Goal: Task Accomplishment & Management: Manage account settings

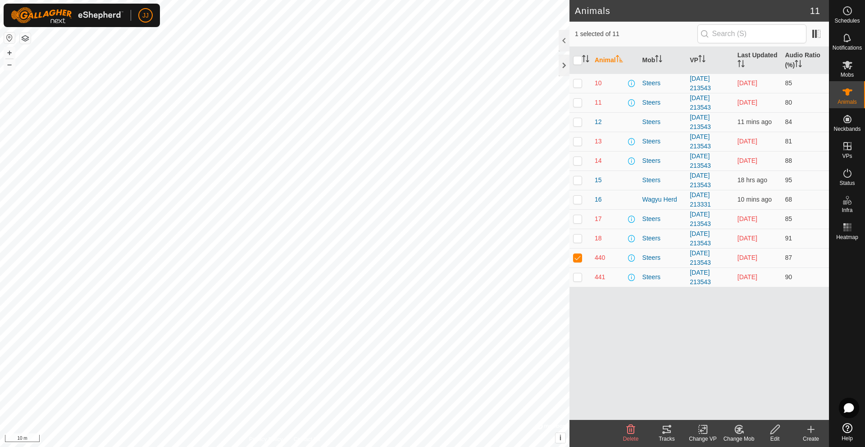
click at [664, 428] on icon at bounding box center [667, 428] width 8 height 7
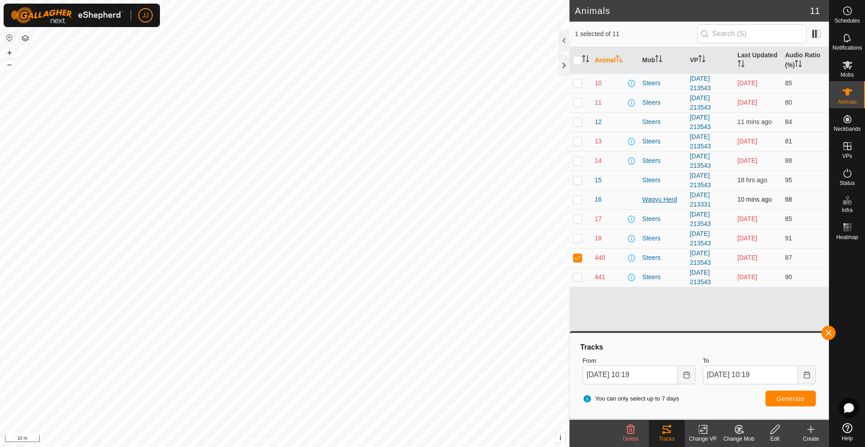
click at [655, 197] on div "Wagyu Herd" at bounding box center [663, 199] width 41 height 9
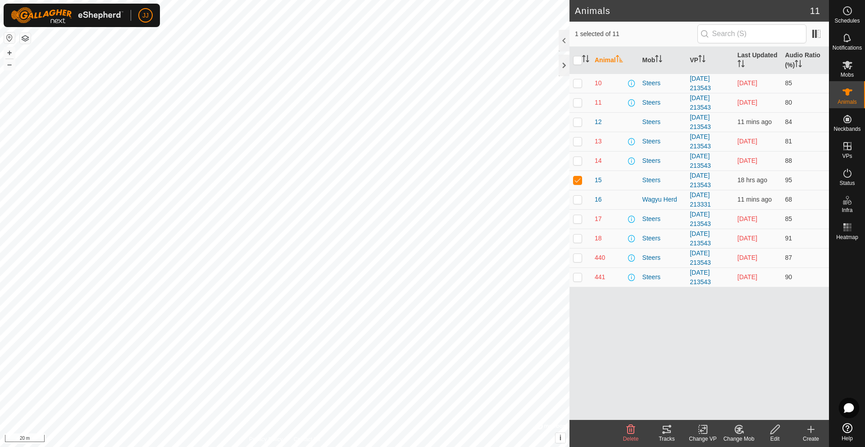
checkbox input "true"
click at [667, 428] on icon at bounding box center [667, 429] width 11 height 11
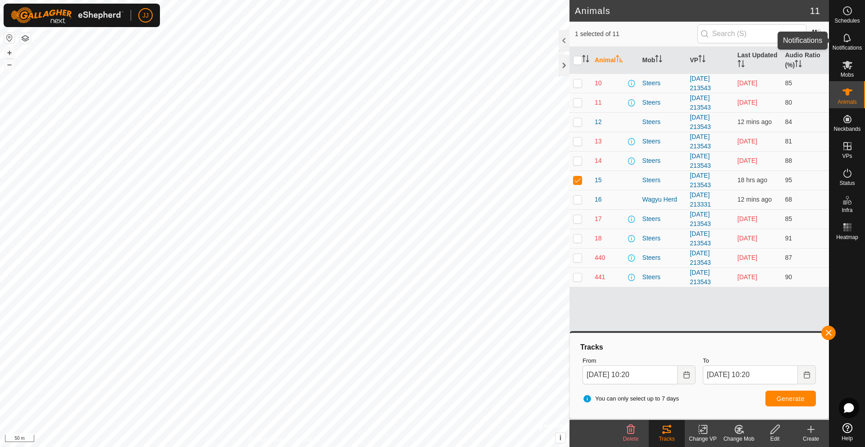
click at [853, 43] on icon at bounding box center [847, 37] width 11 height 11
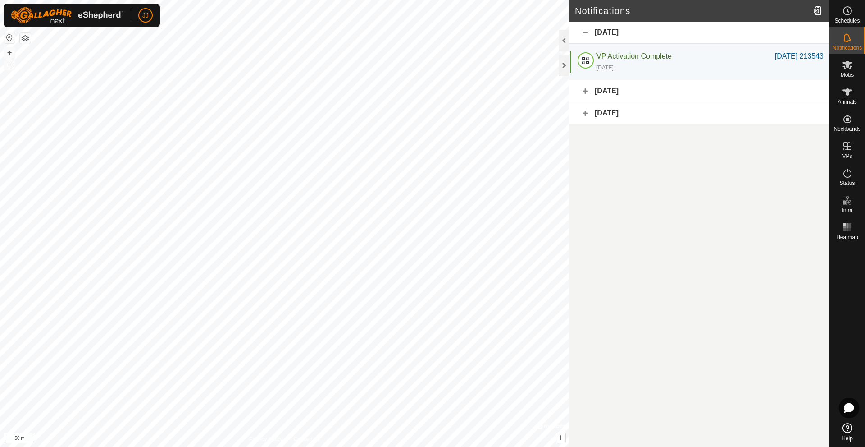
click at [587, 90] on div "[DATE]" at bounding box center [700, 91] width 260 height 22
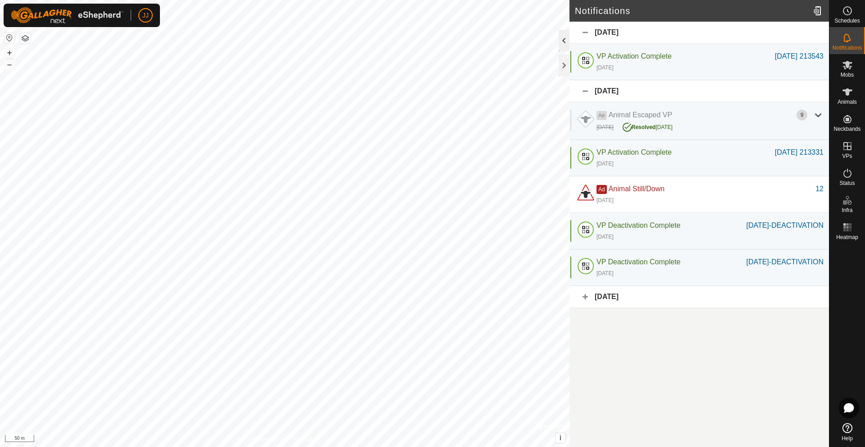
click at [566, 39] on div at bounding box center [564, 41] width 11 height 22
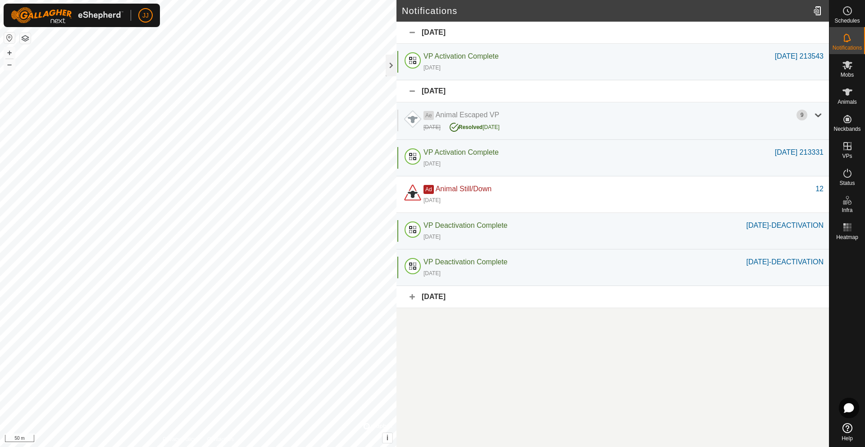
click at [845, 429] on icon at bounding box center [848, 428] width 10 height 10
click at [851, 97] on es-animals-svg-icon at bounding box center [848, 92] width 16 height 14
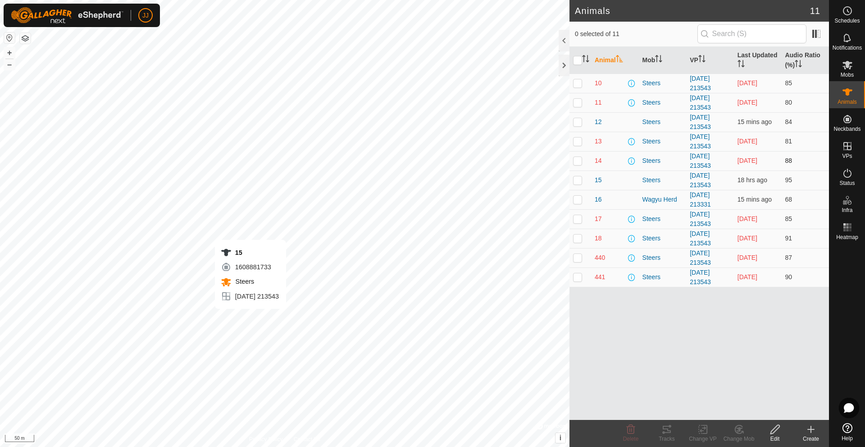
checkbox input "true"
click at [581, 200] on p-checkbox at bounding box center [577, 199] width 9 height 7
checkbox input "true"
click at [580, 170] on td at bounding box center [581, 179] width 22 height 19
checkbox input "false"
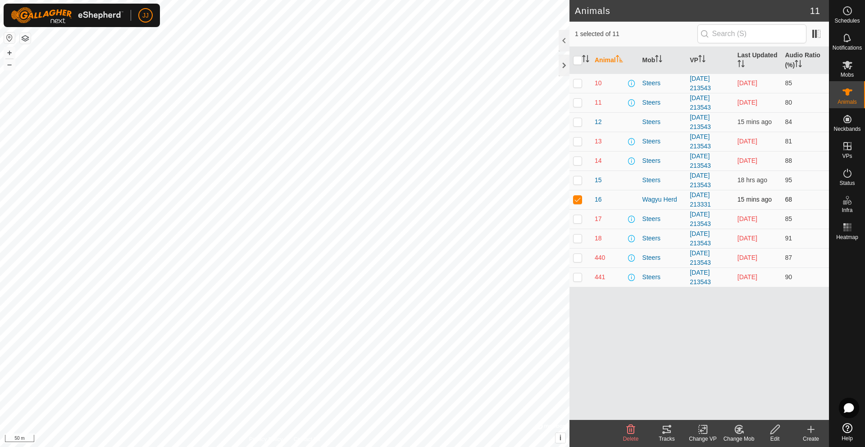
click at [580, 196] on p-checkbox at bounding box center [577, 199] width 9 height 7
checkbox input "false"
click at [599, 160] on span "14" at bounding box center [598, 160] width 7 height 9
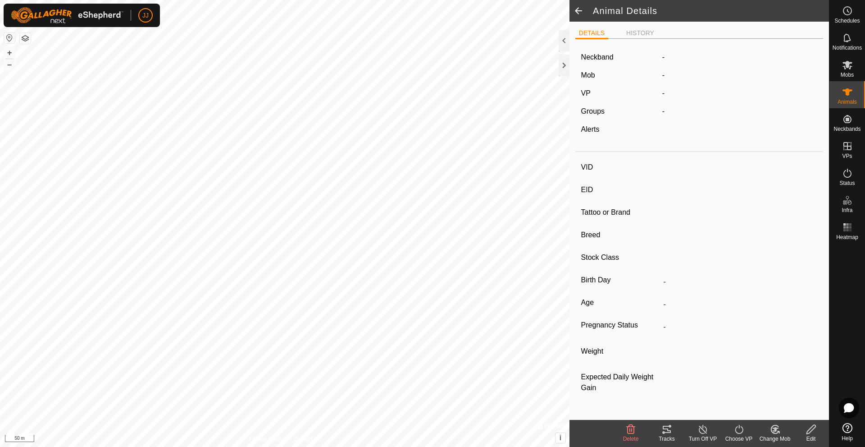
type input "14"
type input "-"
type input "Wagyu"
type input "-"
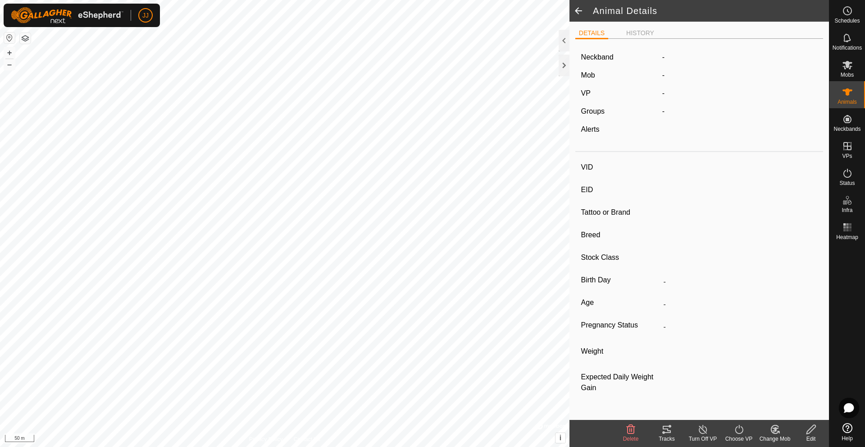
type input "03/2024"
type input "1 year 5 months"
type input "0 kg"
type input "-"
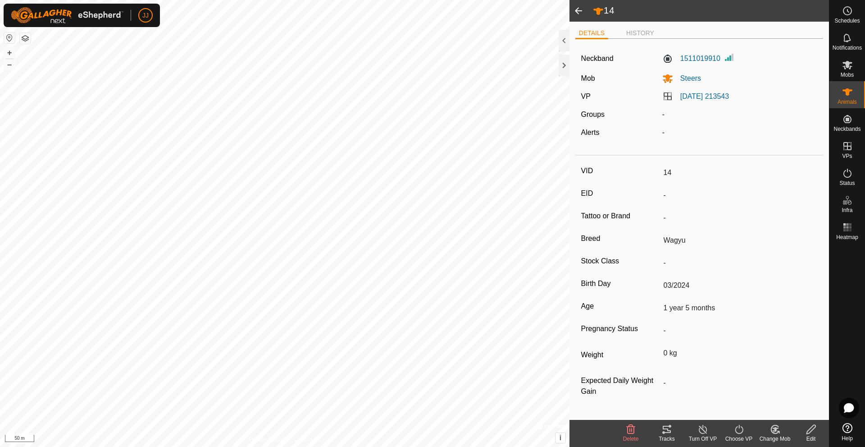
click at [664, 433] on icon at bounding box center [663, 432] width 3 height 3
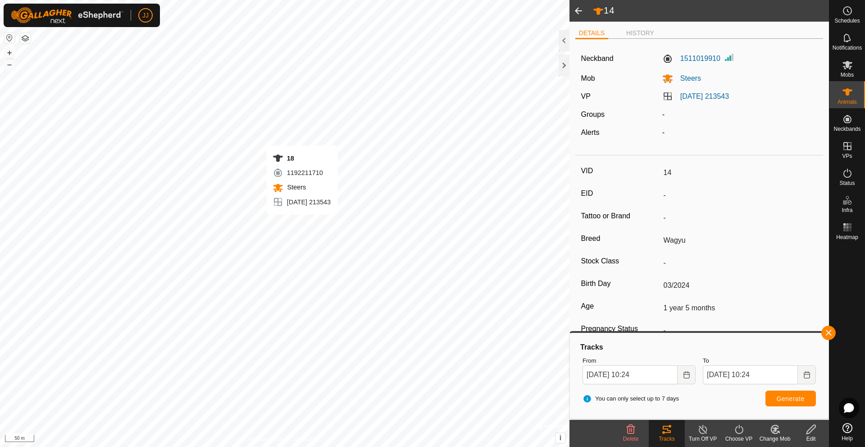
type input "-"
type input "18"
type input "-"
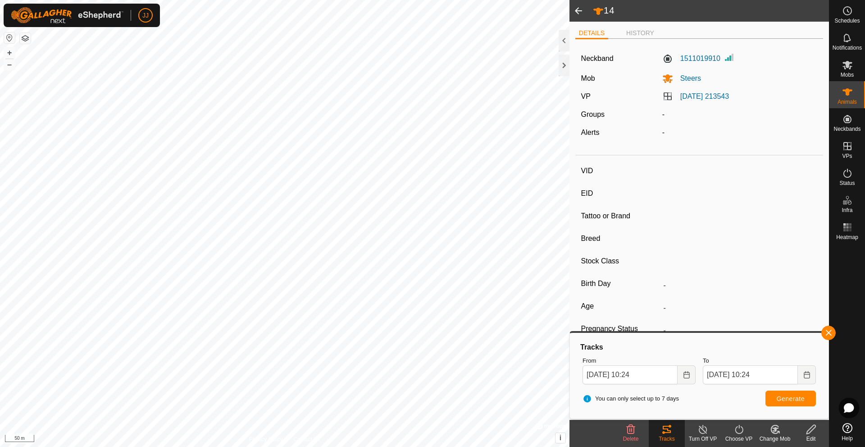
type input "Wagyu"
type input "feeder"
type input "03/2024"
type input "1 year 5 months"
type input "0 kg"
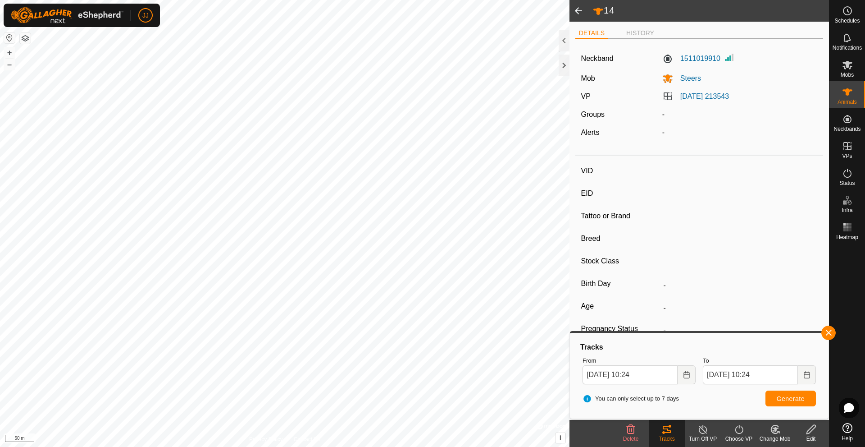
type input "-"
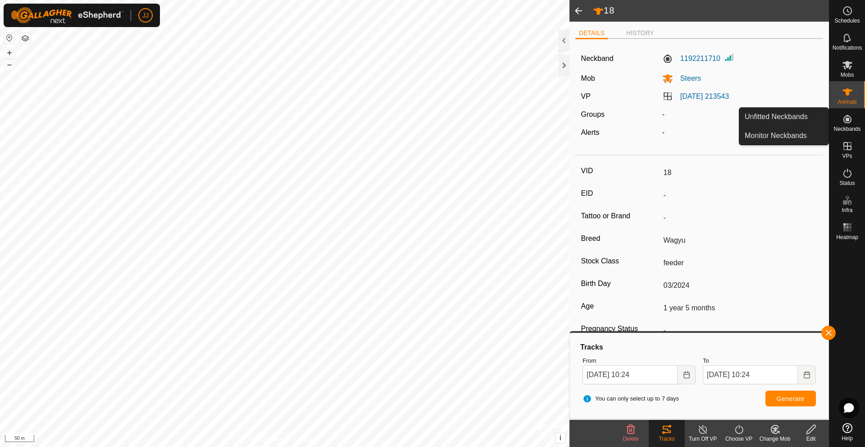
click at [846, 125] on es-neckbands-svg-icon at bounding box center [848, 119] width 16 height 14
click at [781, 137] on link "Monitor Neckbands" at bounding box center [784, 136] width 89 height 18
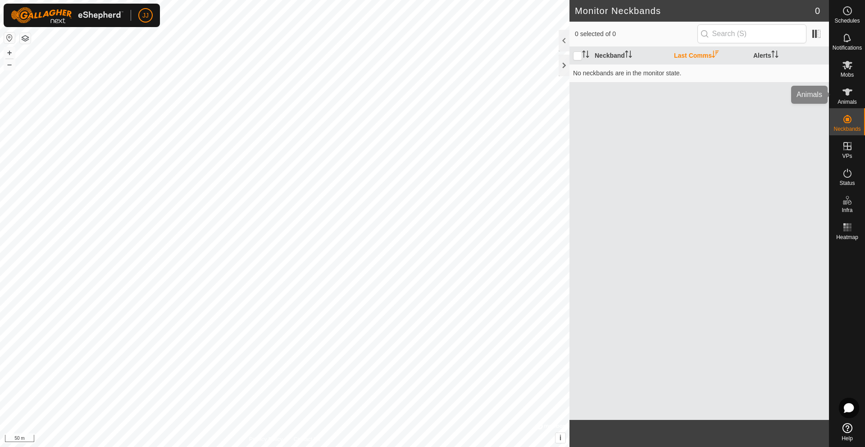
click at [854, 97] on es-animals-svg-icon at bounding box center [848, 92] width 16 height 14
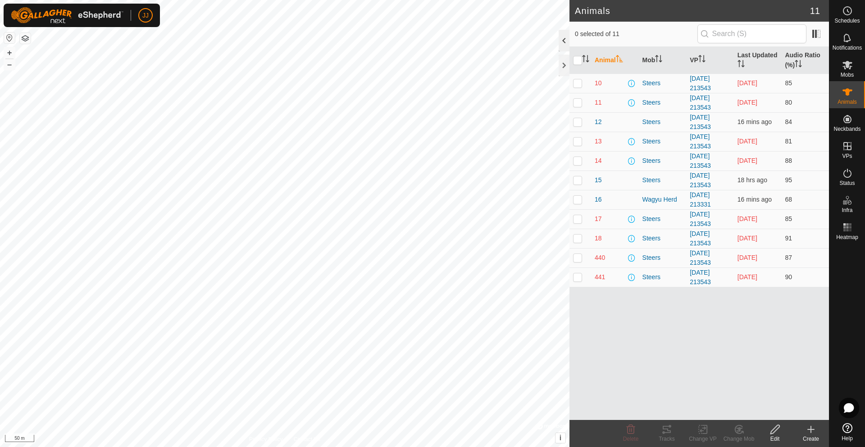
click at [561, 38] on div at bounding box center [564, 41] width 11 height 22
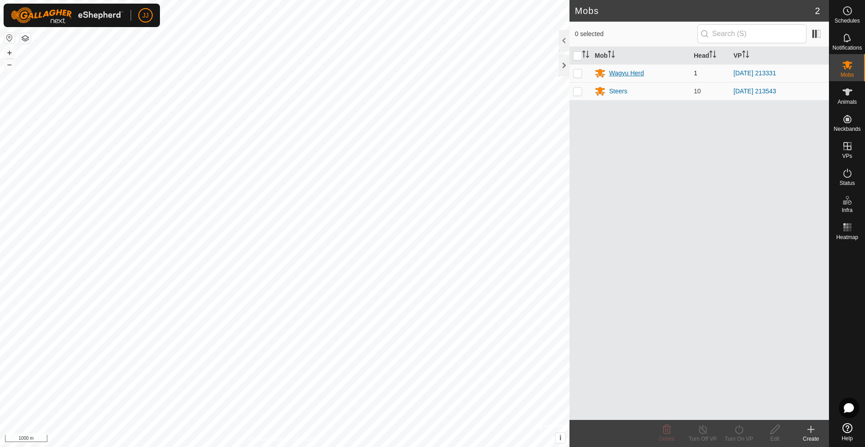
click at [624, 74] on div "Wagyu Herd" at bounding box center [626, 73] width 35 height 9
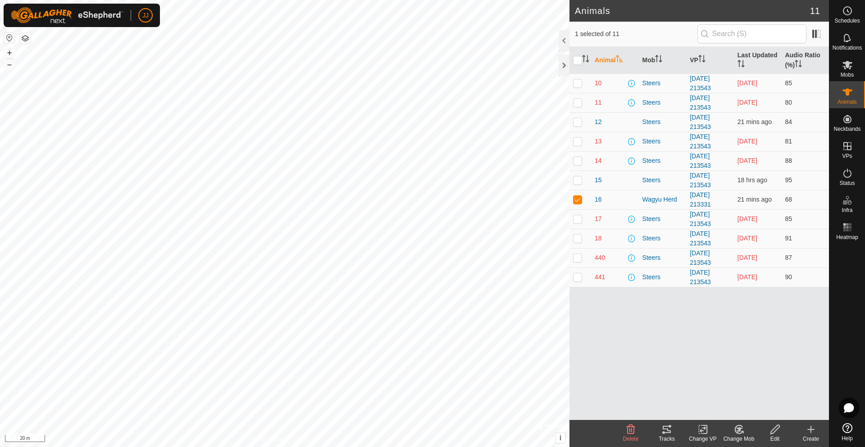
click at [663, 426] on icon at bounding box center [667, 428] width 8 height 7
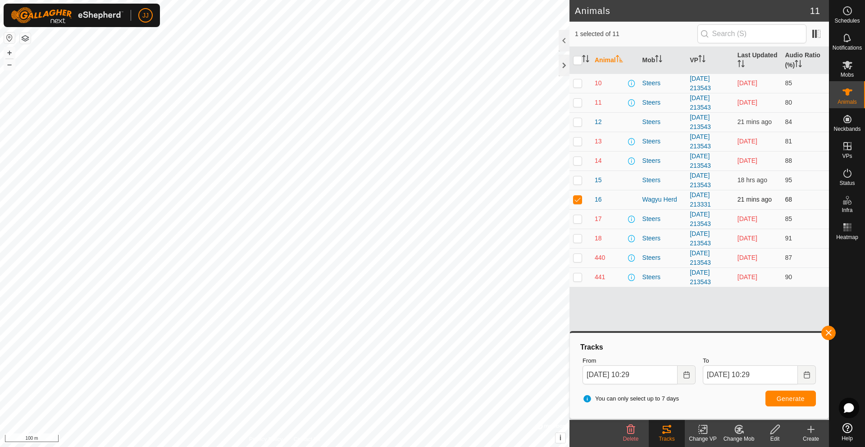
click at [578, 201] on p-checkbox at bounding box center [577, 199] width 9 height 7
checkbox input "false"
click at [577, 179] on p-checkbox at bounding box center [577, 179] width 9 height 7
checkbox input "true"
click at [675, 438] on div "Tracks" at bounding box center [667, 438] width 36 height 8
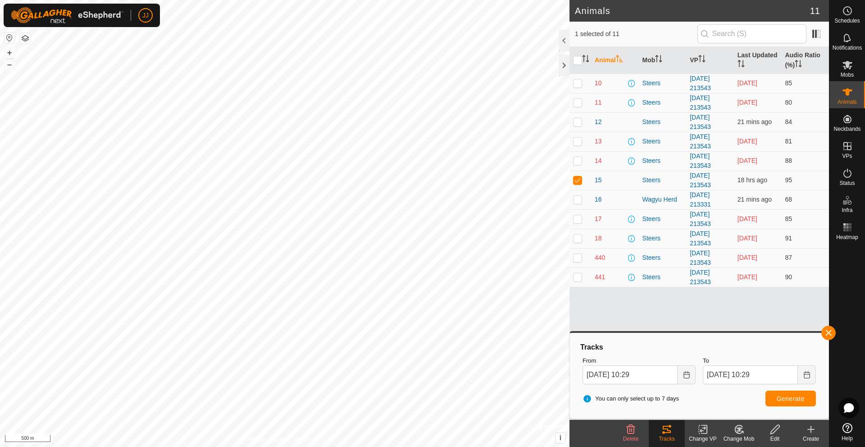
click at [0, 233] on html "JJ Schedules Notifications Mobs Animals Neckbands VPs Status Infra Heatmap Help…" at bounding box center [432, 223] width 865 height 447
click at [0, 187] on html "JJ Schedules Notifications Mobs Animals Neckbands VPs Status Infra Heatmap Help…" at bounding box center [432, 223] width 865 height 447
click at [854, 41] on es-notification-svg-icon at bounding box center [848, 38] width 16 height 14
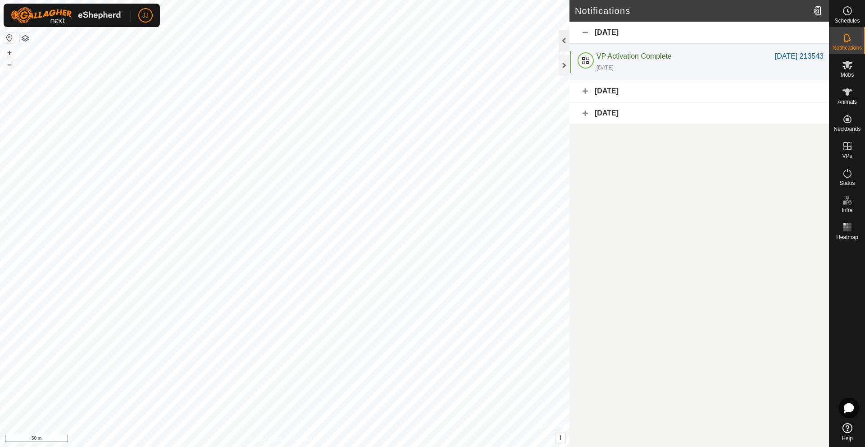
click at [566, 40] on div at bounding box center [564, 41] width 11 height 22
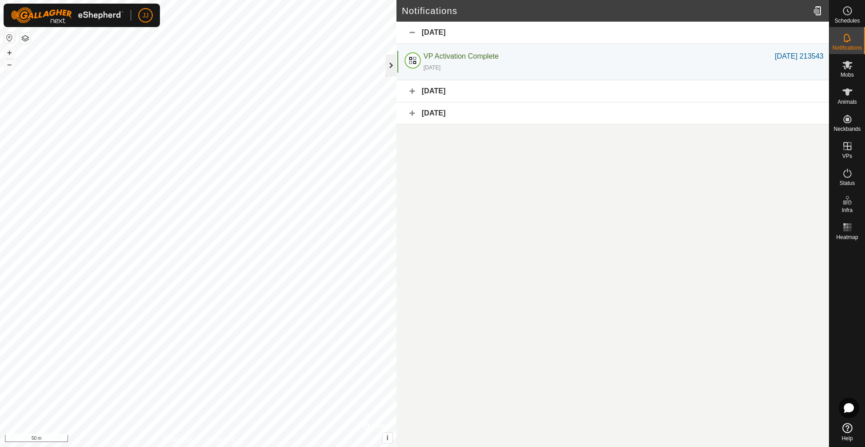
click at [390, 63] on div at bounding box center [391, 66] width 11 height 22
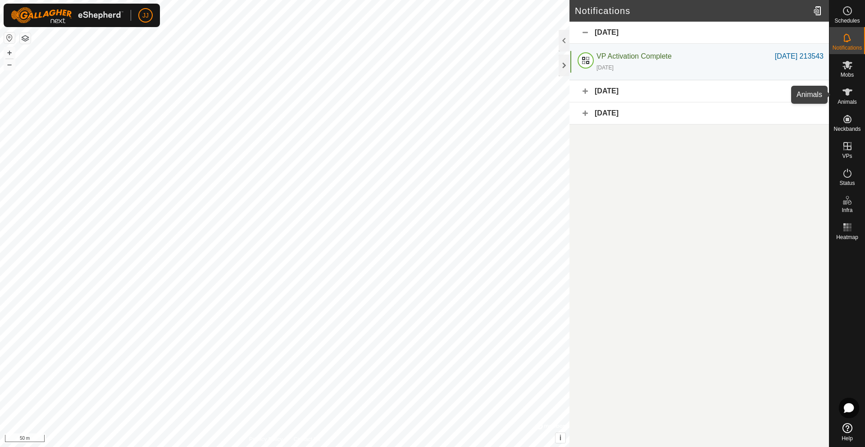
click at [845, 96] on icon at bounding box center [847, 92] width 11 height 11
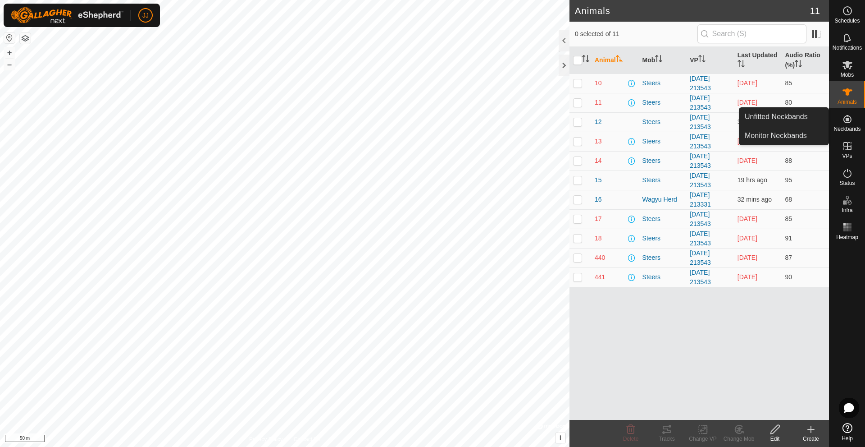
click at [851, 119] on icon at bounding box center [848, 119] width 8 height 8
click at [778, 135] on link "Monitor Neckbands" at bounding box center [784, 136] width 89 height 18
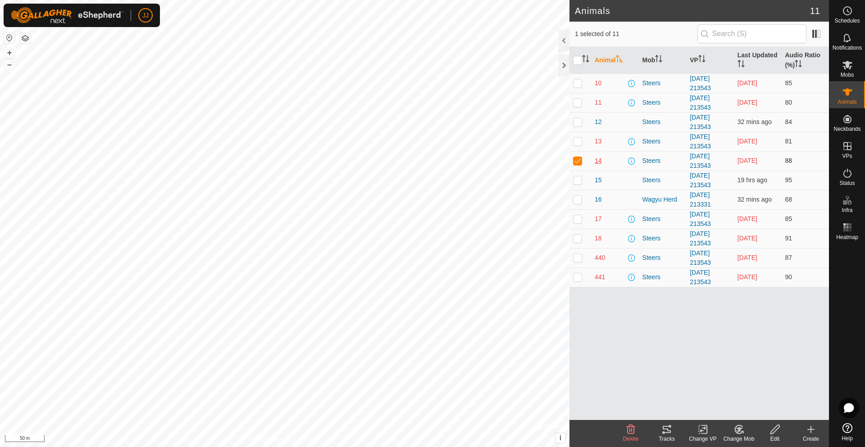
click at [595, 161] on span "14" at bounding box center [598, 160] width 7 height 9
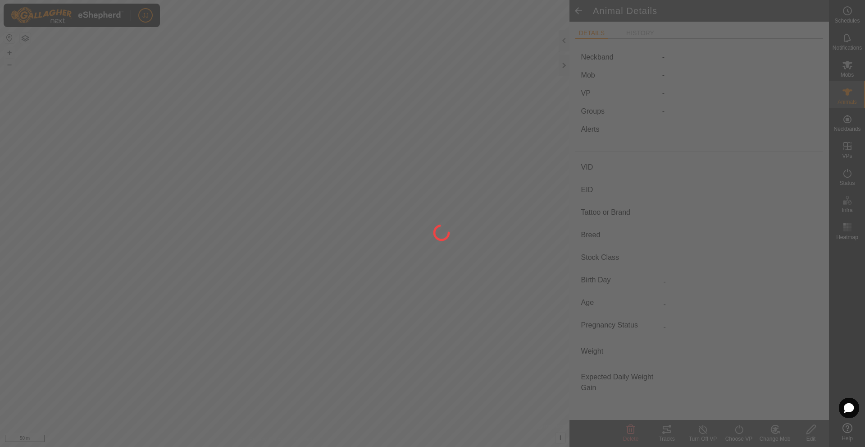
type input "14"
type input "-"
type input "Wagyu"
type input "-"
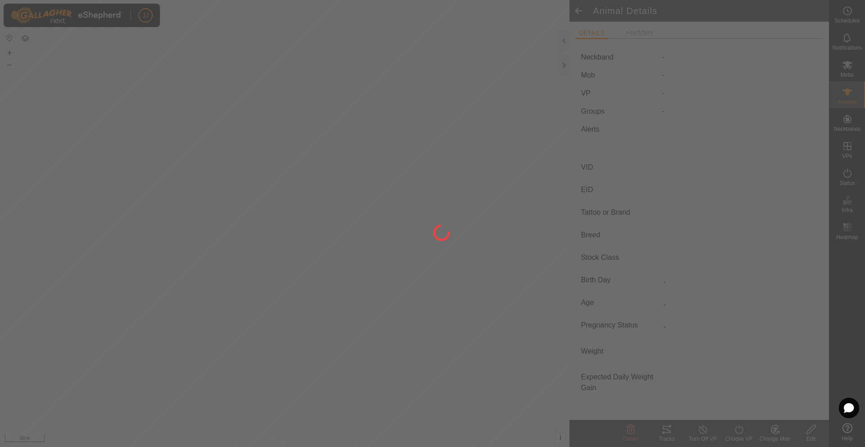
type input "03/2024"
type input "1 year 5 months"
type input "0 kg"
type input "-"
